Goal: Information Seeking & Learning: Learn about a topic

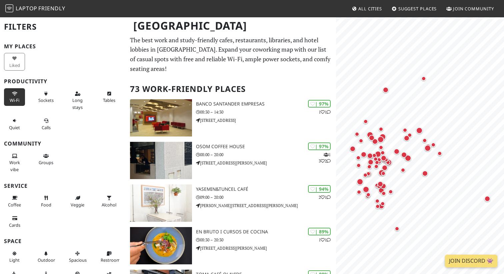
click at [17, 97] on span "Wi-Fi" at bounding box center [15, 100] width 10 height 6
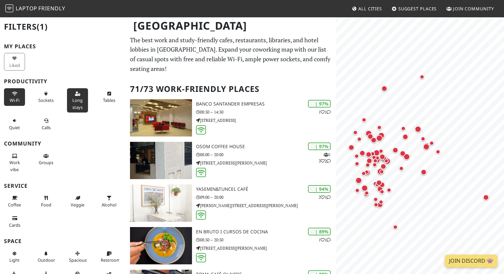
click at [83, 105] on button "Long stays" at bounding box center [77, 100] width 21 height 24
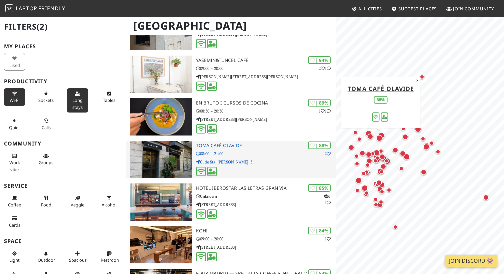
scroll to position [134, 0]
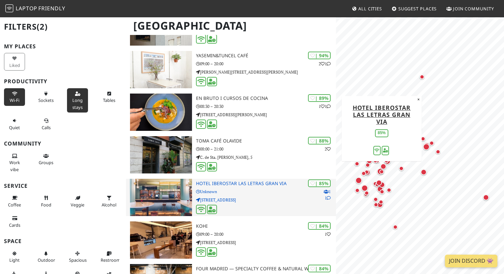
click at [328, 196] on icon at bounding box center [329, 198] width 4 height 4
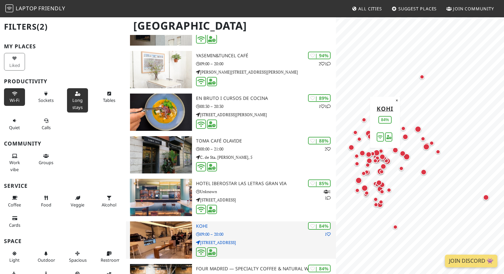
click at [237, 231] on p "09:00 – 20:00" at bounding box center [266, 234] width 140 height 6
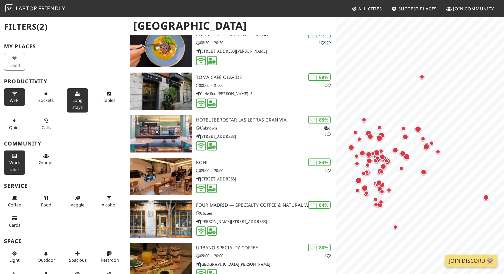
scroll to position [207, 0]
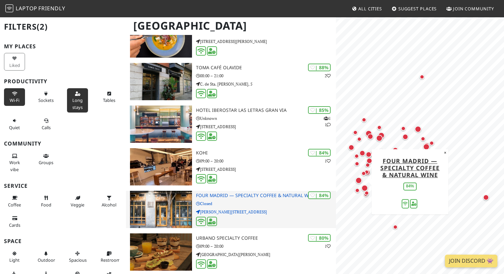
click at [229, 201] on p "Closed" at bounding box center [266, 204] width 140 height 6
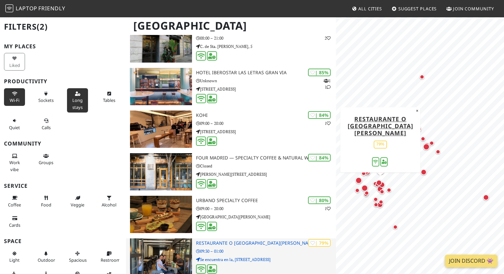
scroll to position [254, 0]
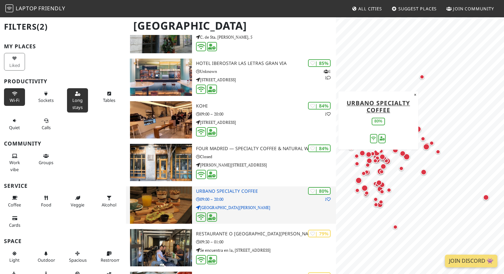
click at [243, 205] on p "Calle Santa Bárbara" at bounding box center [266, 208] width 140 height 6
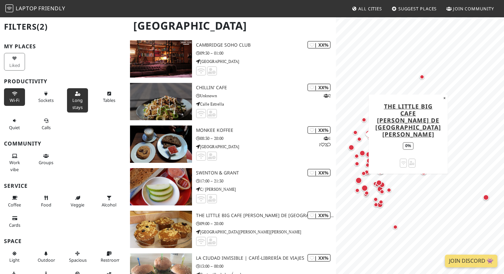
scroll to position [2717, 0]
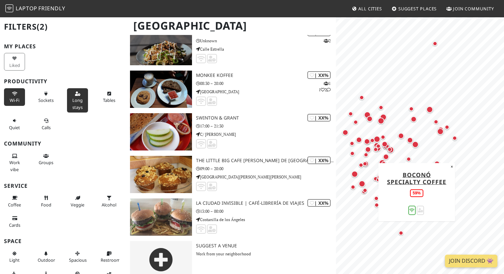
click at [366, 190] on div "Map marker" at bounding box center [365, 190] width 5 height 5
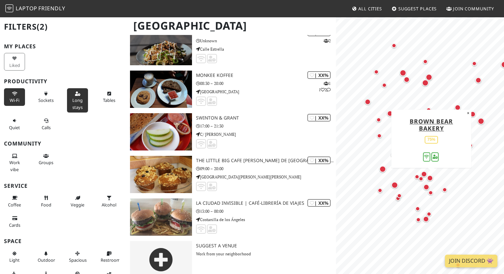
click at [432, 176] on div "Map marker" at bounding box center [431, 179] width 9 height 9
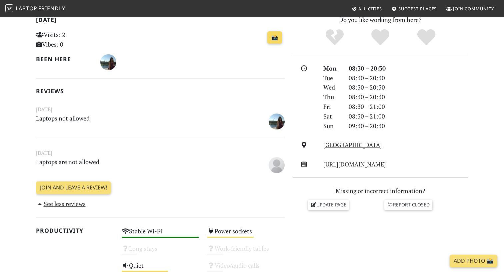
scroll to position [229, 0]
